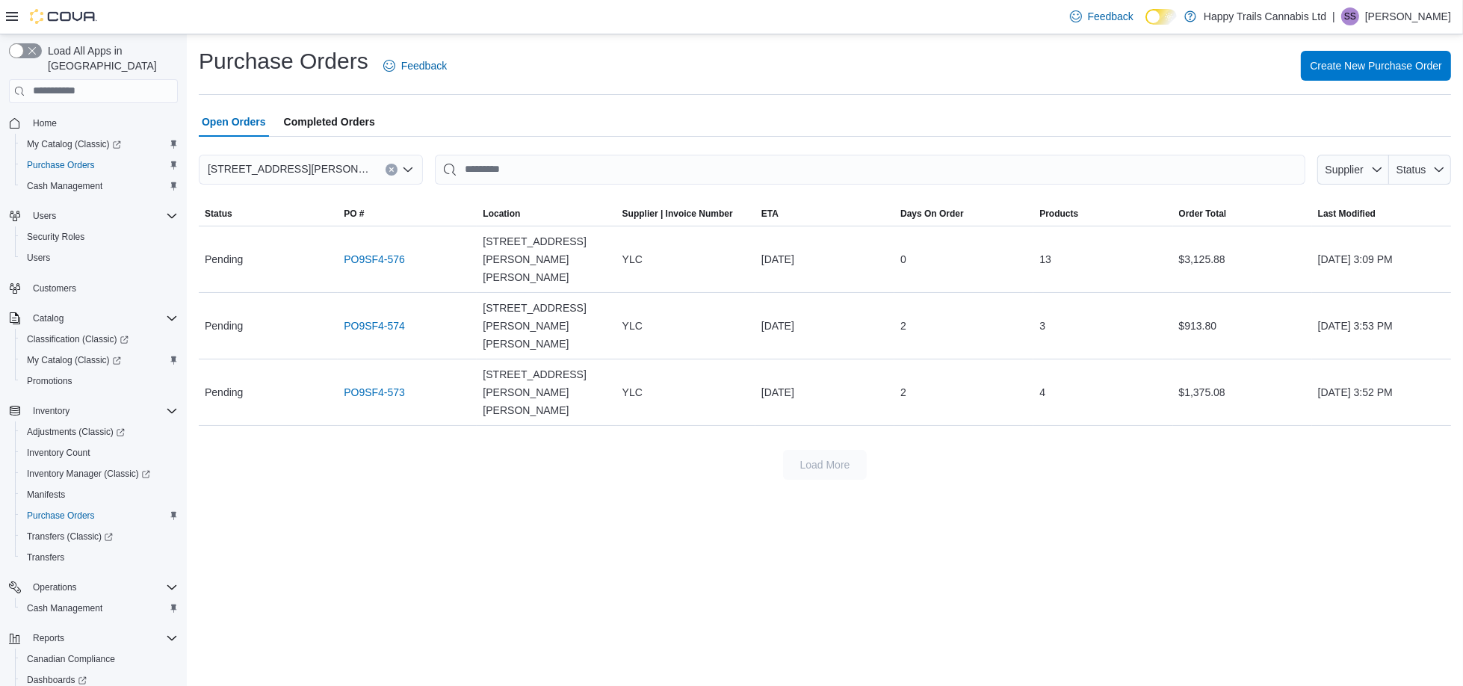
click at [76, 114] on span "Home" at bounding box center [102, 123] width 151 height 19
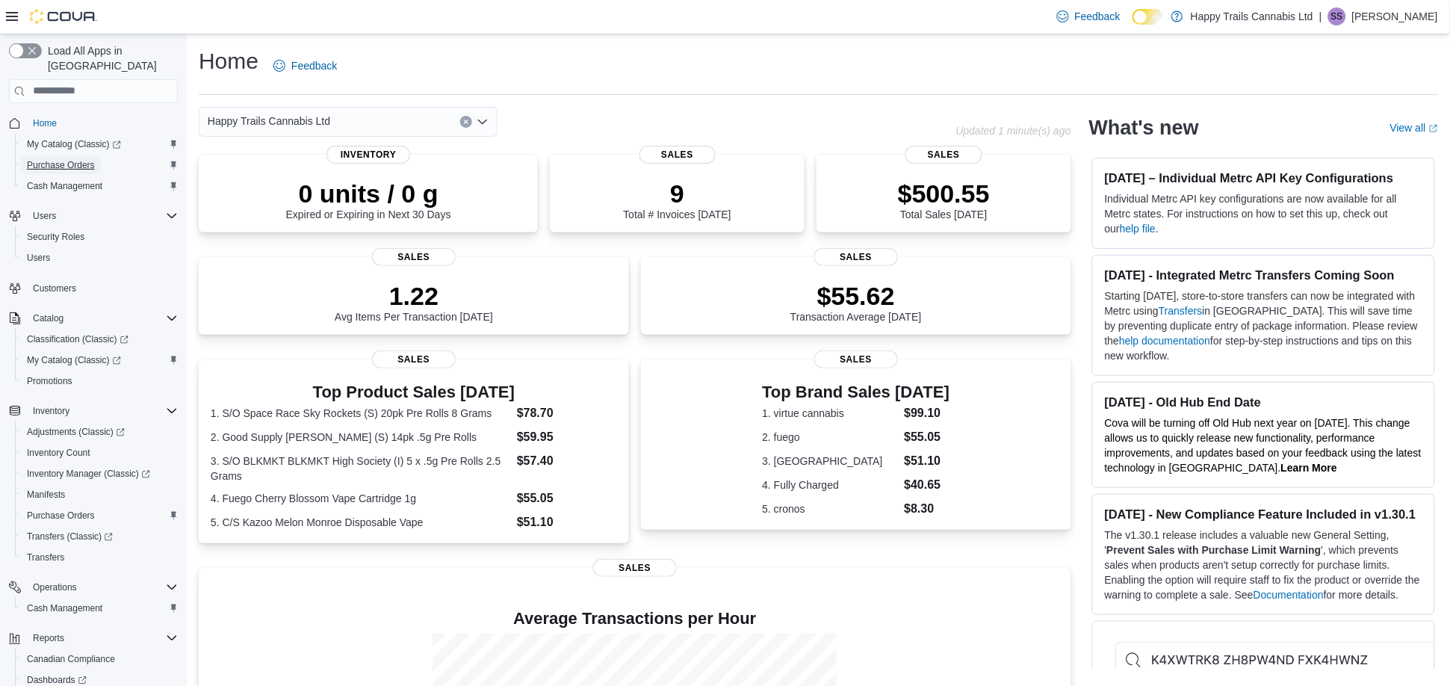
click at [92, 159] on span "Purchase Orders" at bounding box center [61, 165] width 68 height 12
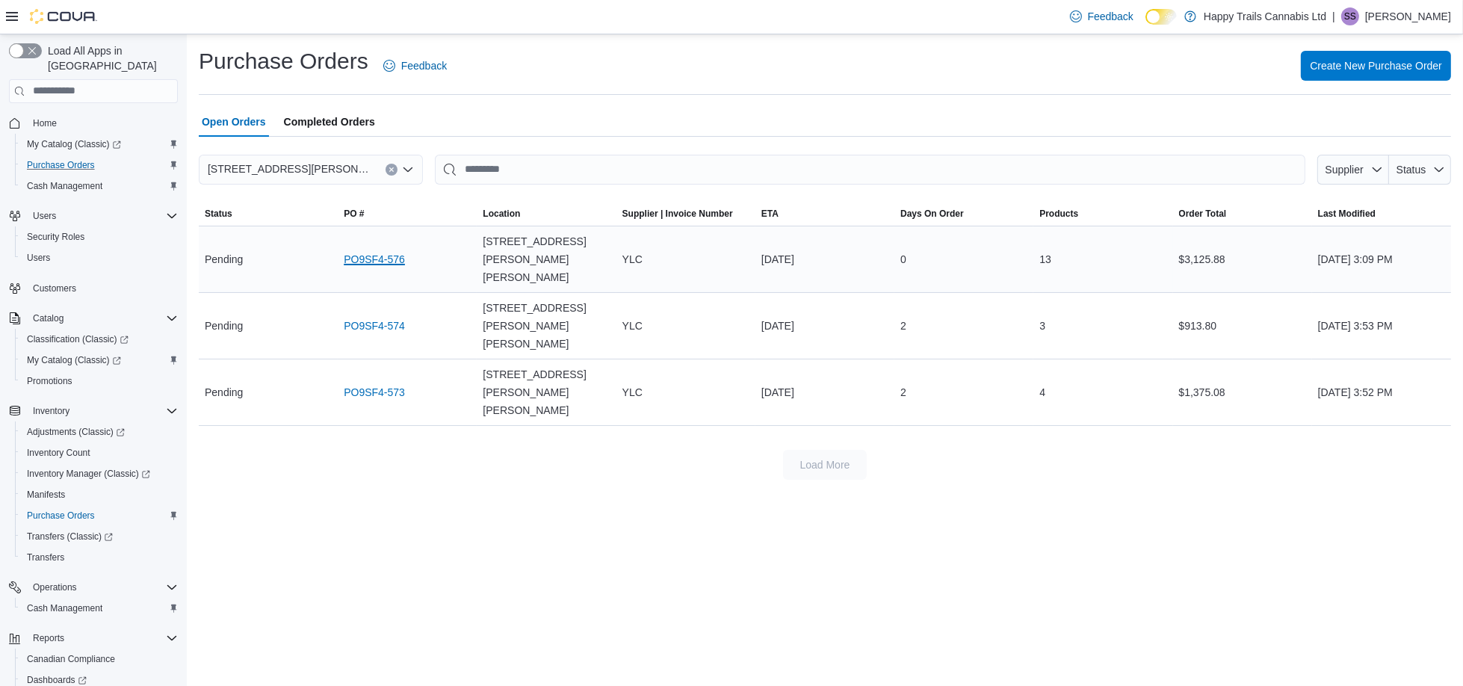
click at [362, 250] on link "PO9SF4-576" at bounding box center [374, 259] width 61 height 18
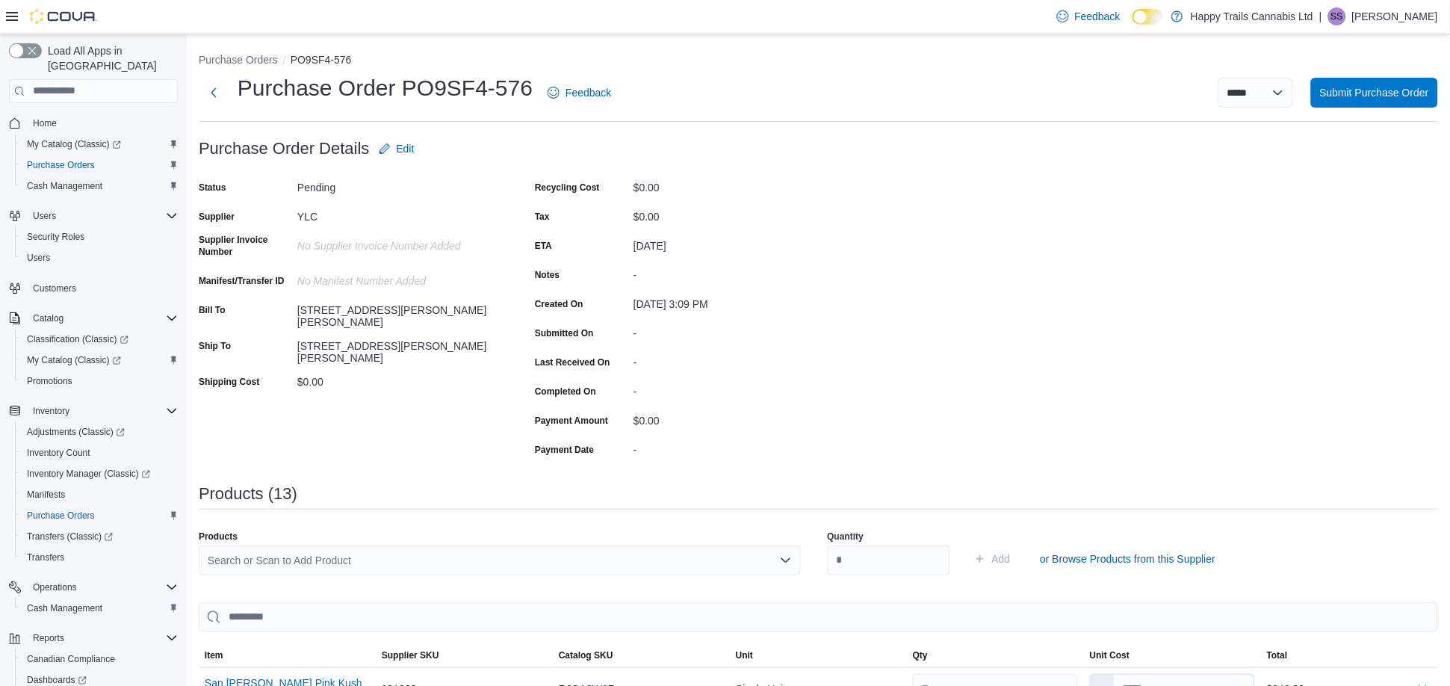
click at [64, 114] on span "Home" at bounding box center [102, 123] width 151 height 19
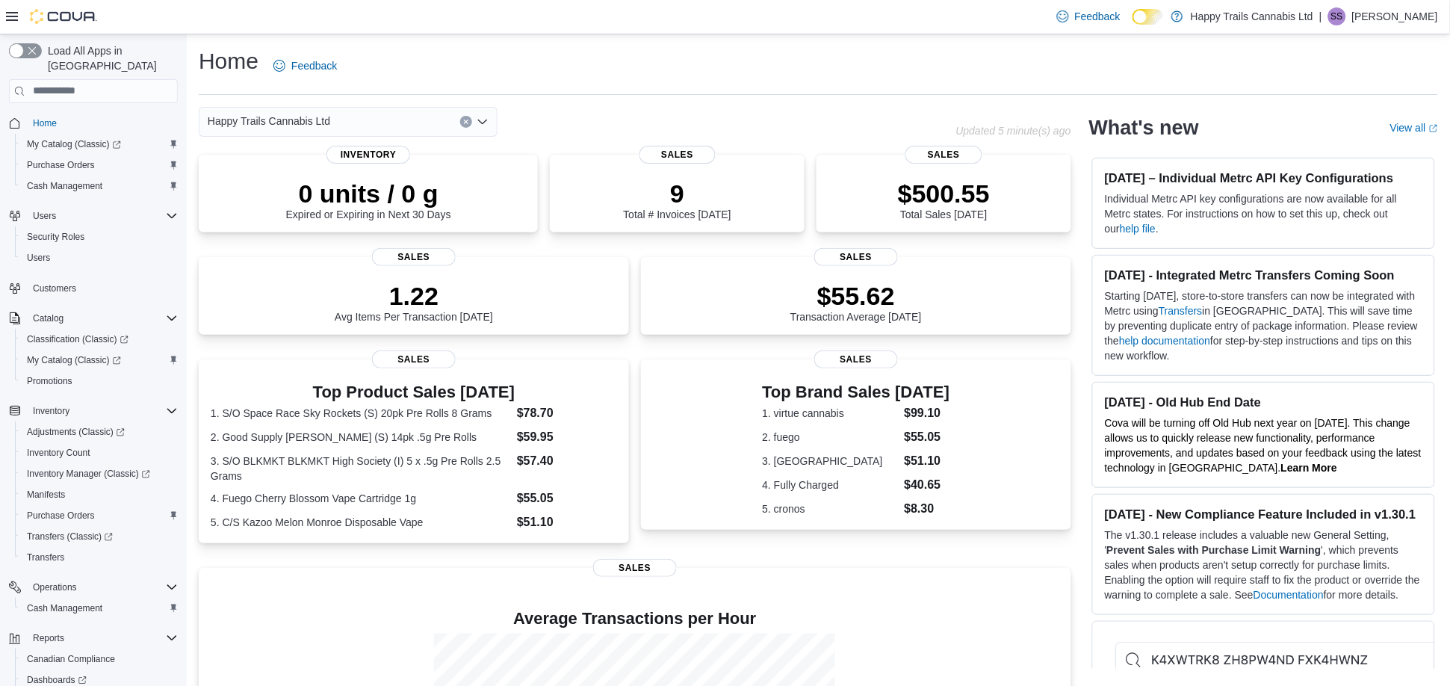
click at [346, 120] on div "Happy Trails Cannabis Ltd" at bounding box center [348, 122] width 299 height 30
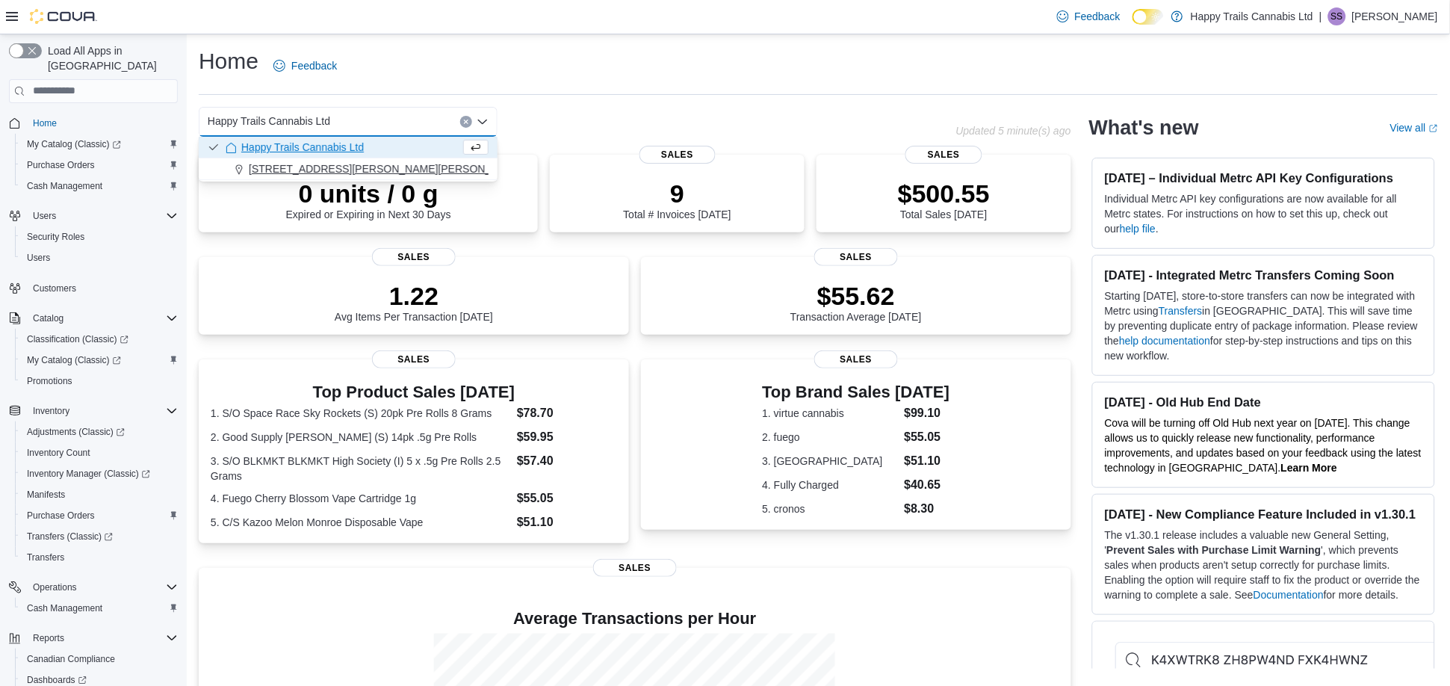
click at [368, 168] on span "[STREET_ADDRESS][PERSON_NAME][PERSON_NAME]" at bounding box center [387, 168] width 276 height 15
